Goal: Check status

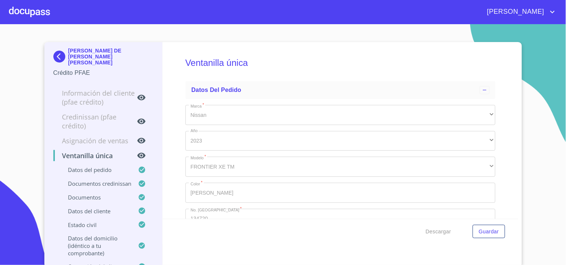
click at [274, 265] on div "Ventanilla única Datos del pedido Marca   * Nissan ​ Año 2023 ​ Modelo   * FRON…" at bounding box center [340, 155] width 355 height 226
click at [38, 10] on div at bounding box center [29, 12] width 41 height 24
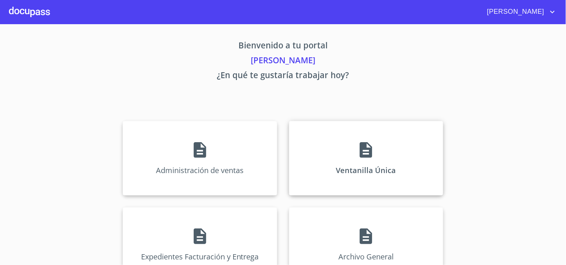
click at [381, 164] on div "Ventanilla Única" at bounding box center [366, 158] width 154 height 75
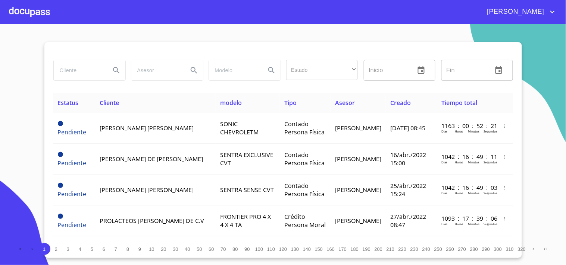
click at [79, 78] on input "search" at bounding box center [79, 70] width 51 height 20
type input "[PERSON_NAME]"
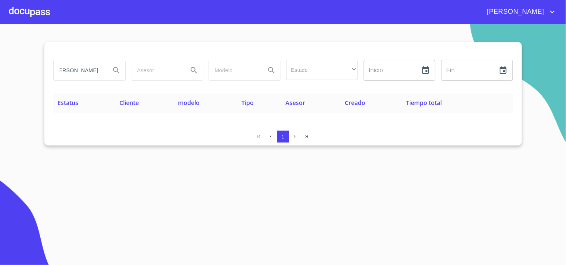
click at [40, 14] on div at bounding box center [29, 12] width 41 height 24
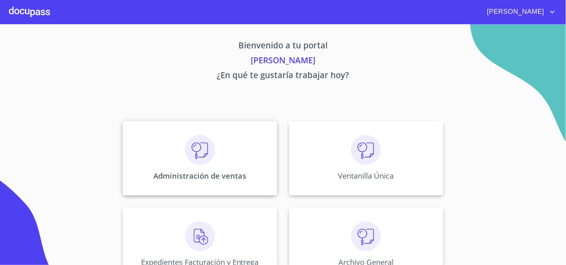
click at [254, 166] on div "Administración de ventas" at bounding box center [200, 158] width 154 height 75
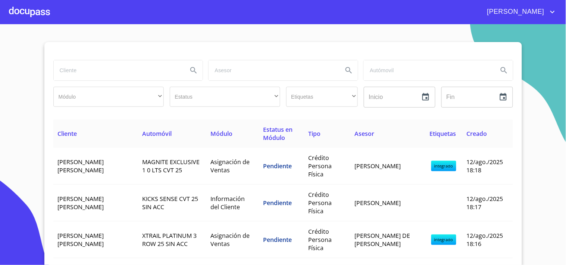
click at [76, 65] on input "search" at bounding box center [118, 70] width 128 height 20
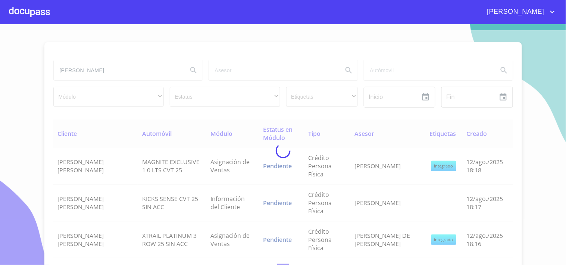
type input "[PERSON_NAME]"
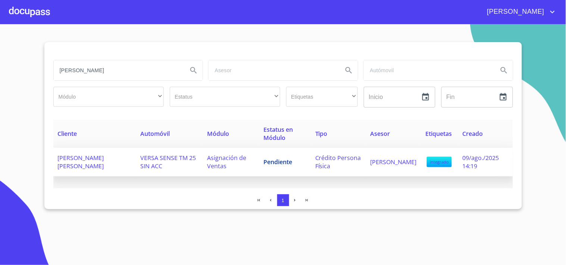
click at [140, 166] on span "VERSA SENSE TM 25 SIN ACC" at bounding box center [168, 162] width 56 height 16
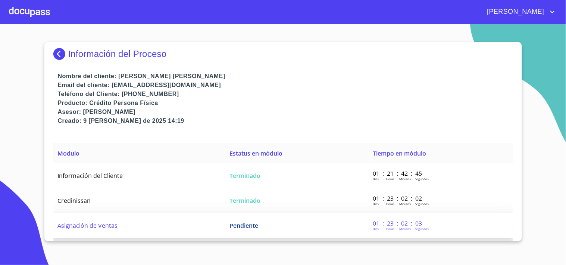
click at [205, 229] on td "Asignación de Ventas" at bounding box center [139, 226] width 172 height 25
click at [228, 228] on td "Pendiente" at bounding box center [296, 226] width 143 height 25
